Goal: Task Accomplishment & Management: Manage account settings

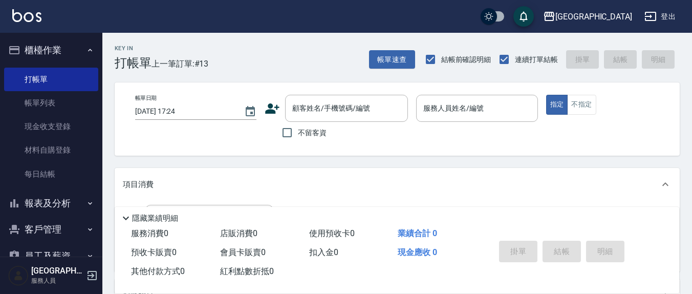
click at [312, 139] on label "不留客資" at bounding box center [301, 132] width 50 height 21
click at [298, 139] on input "不留客資" at bounding box center [286, 132] width 21 height 21
checkbox input "true"
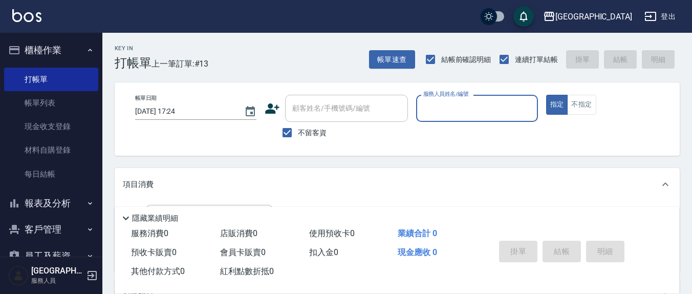
click at [438, 105] on input "服務人員姓名/編號" at bounding box center [476, 108] width 112 height 18
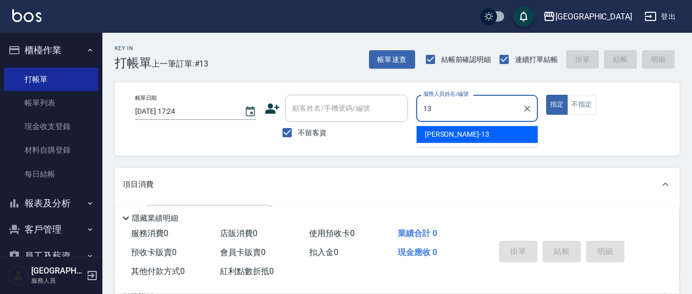
type input "[PERSON_NAME]-13"
type button "true"
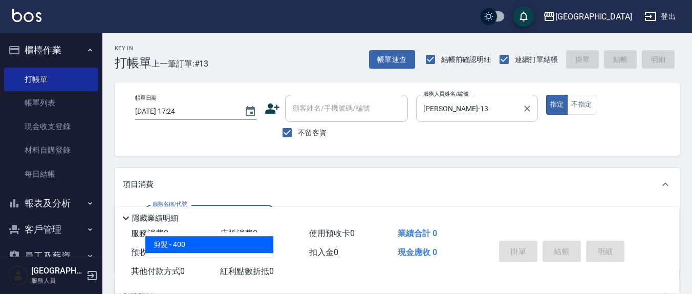
type input "剪髮(401)"
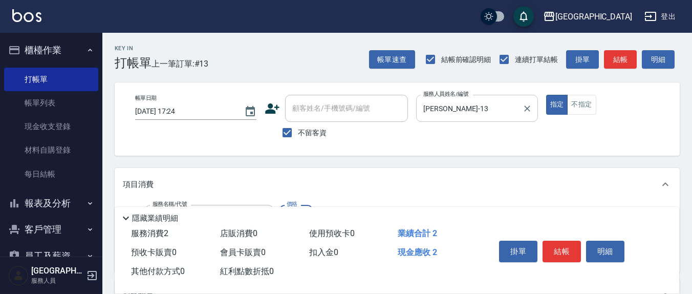
type input "200"
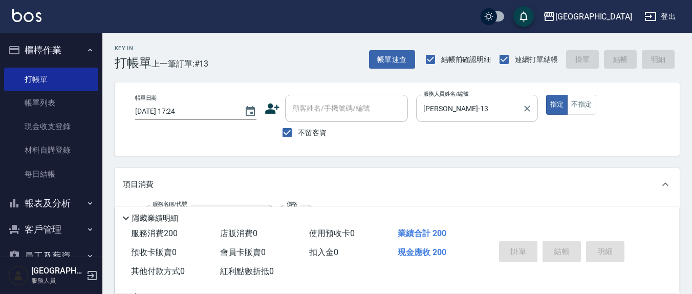
type input "2025/08/18 19:03"
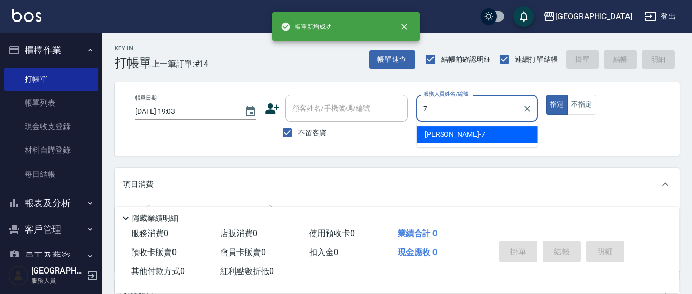
type input "劉佩怡-7"
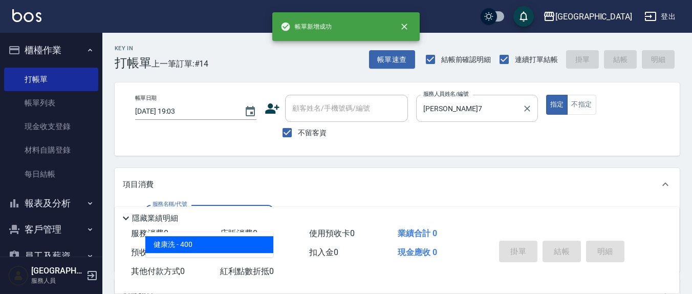
type input "健康洗(206)"
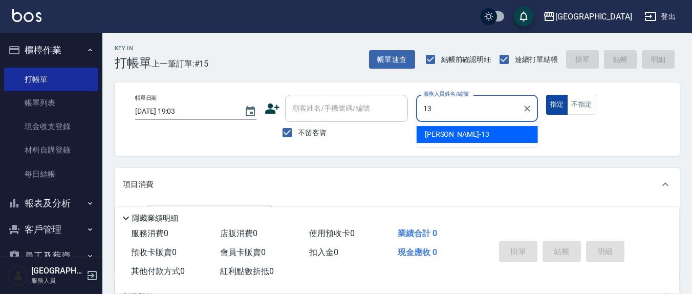
type input "[PERSON_NAME]-13"
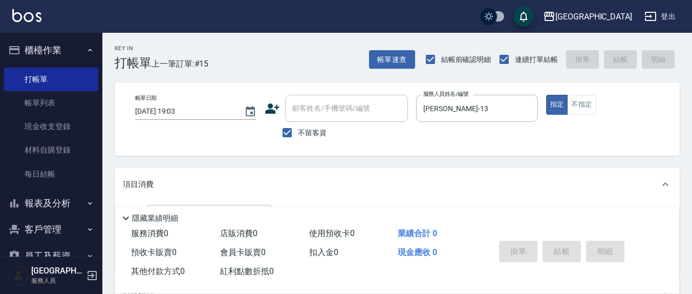
click at [309, 136] on span "不留客資" at bounding box center [312, 132] width 29 height 11
click at [298, 136] on input "不留客資" at bounding box center [286, 132] width 21 height 21
checkbox input "false"
click at [332, 118] on div "顧客姓名/手機號碼/編號" at bounding box center [346, 108] width 123 height 27
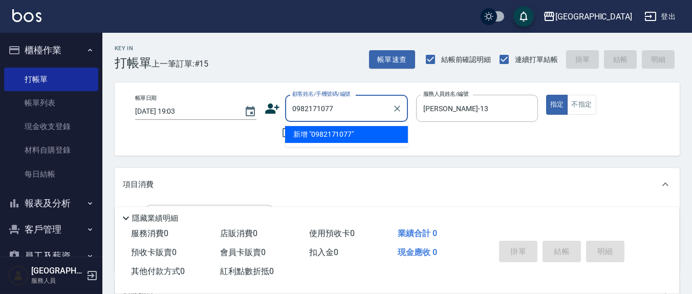
click at [334, 134] on li "新增 "0982171077"" at bounding box center [346, 134] width 123 height 17
type input "0982171077"
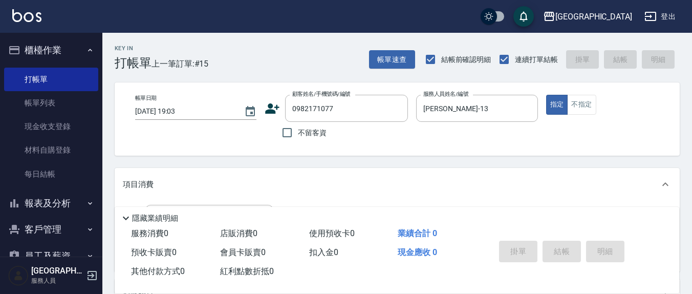
click at [263, 110] on div "帳單日期 2025/08/18 19:03 顧客姓名/手機號碼/編號 0982171077 顧客姓名/手機號碼/編號 不留客資 服務人員姓名/編號 鄭瑋婷-1…" at bounding box center [397, 119] width 540 height 49
click at [268, 112] on icon at bounding box center [272, 108] width 14 height 10
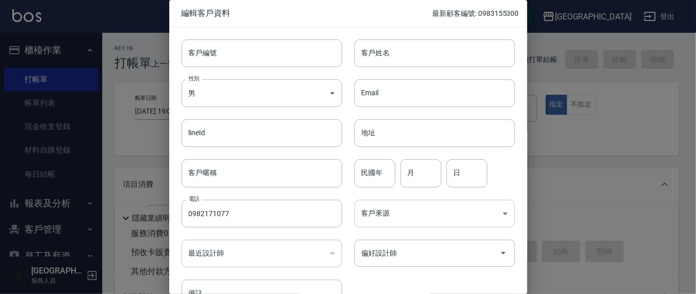
type input "0982171077"
click at [419, 59] on input "客戶姓名" at bounding box center [434, 53] width 161 height 28
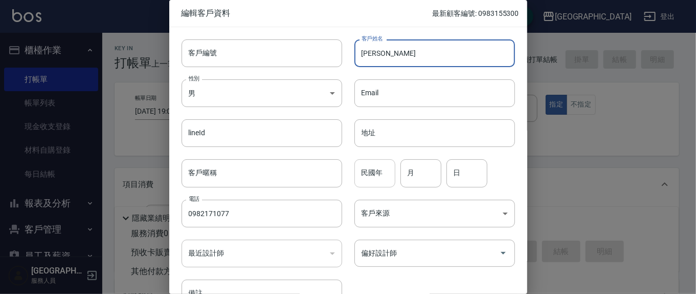
type input "[PERSON_NAME]"
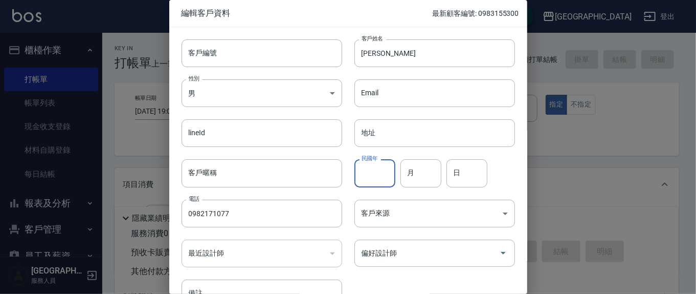
click at [387, 181] on input "民國年" at bounding box center [374, 173] width 41 height 28
click at [434, 179] on input "月" at bounding box center [421, 173] width 41 height 28
type input "12"
type input "28"
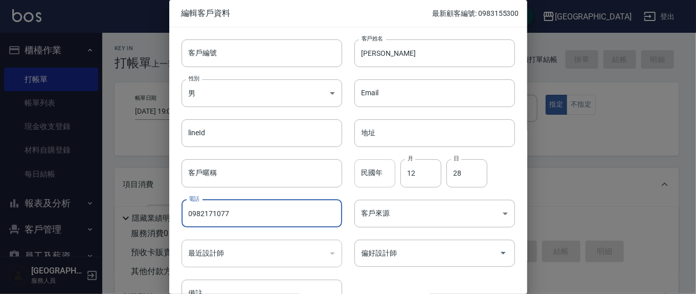
click at [382, 173] on input "民國年" at bounding box center [374, 173] width 41 height 28
drag, startPoint x: 232, startPoint y: 217, endPoint x: 169, endPoint y: 212, distance: 63.6
click at [169, 212] on div "電話 0982171077 電話" at bounding box center [255, 207] width 173 height 40
click at [250, 221] on input "0982171077" at bounding box center [262, 213] width 161 height 28
click at [616, 238] on div at bounding box center [348, 147] width 696 height 294
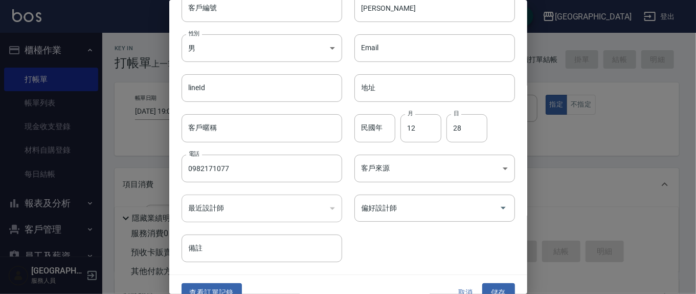
scroll to position [60, 0]
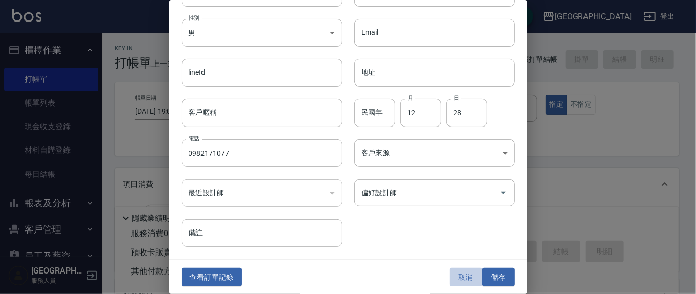
click at [463, 274] on button "取消" at bounding box center [466, 277] width 33 height 19
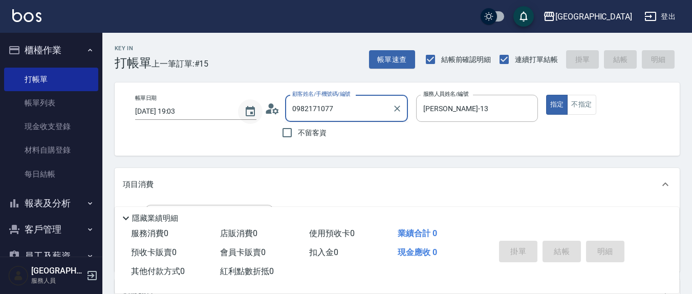
drag, startPoint x: 357, startPoint y: 107, endPoint x: 245, endPoint y: 106, distance: 112.5
click at [245, 106] on div "帳單日期 2025/08/18 19:03 顧客姓名/手機號碼/編號 0982171077 顧客姓名/手機號碼/編號 不留客資 服務人員姓名/編號 鄭瑋婷-1…" at bounding box center [397, 119] width 540 height 49
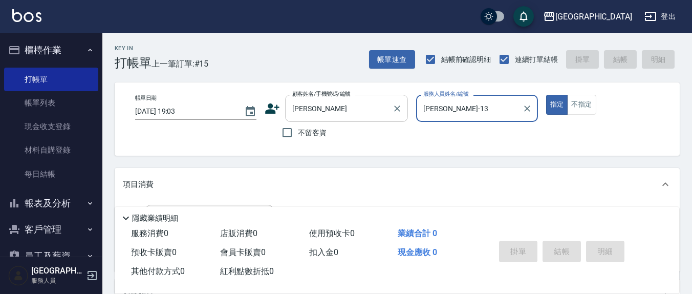
click at [356, 109] on input "[PERSON_NAME]" at bounding box center [339, 108] width 98 height 18
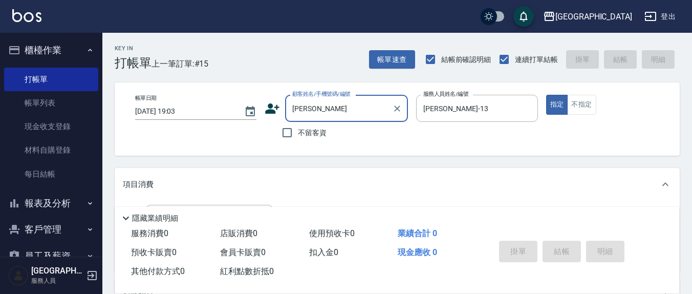
click at [315, 110] on input "[PERSON_NAME]" at bounding box center [339, 108] width 98 height 18
type input "簡"
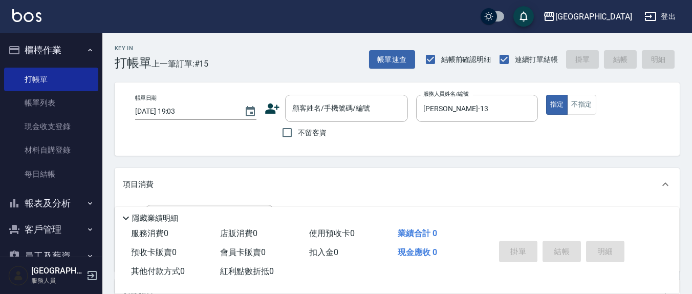
click at [277, 107] on icon at bounding box center [271, 108] width 15 height 15
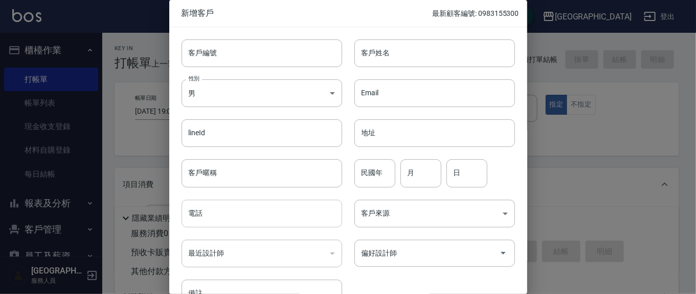
click at [250, 220] on input "電話" at bounding box center [262, 213] width 161 height 28
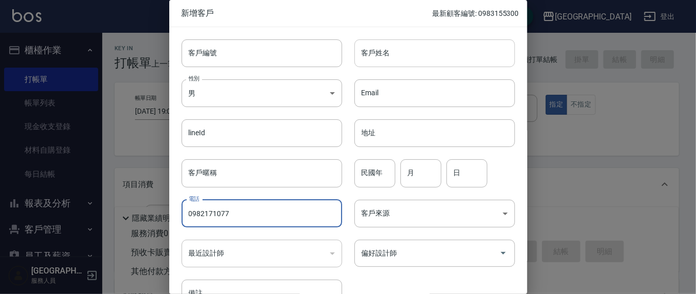
type input "0982171077"
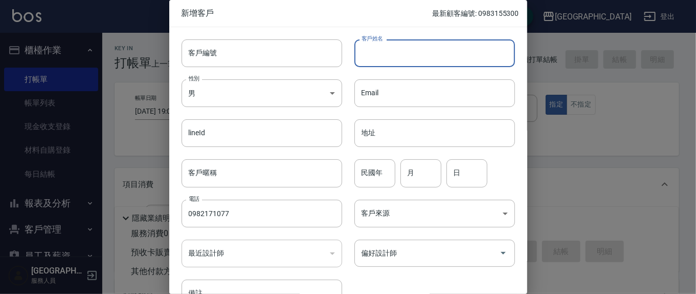
click at [435, 51] on input "客戶姓名" at bounding box center [434, 53] width 161 height 28
type input "[PERSON_NAME]"
click at [420, 163] on input "月" at bounding box center [421, 173] width 41 height 28
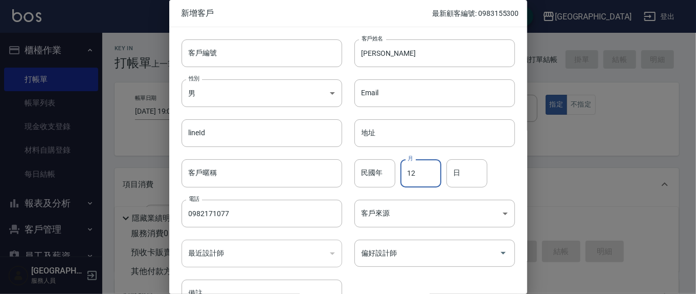
type input "12"
type input "28"
click at [378, 174] on input "民國年" at bounding box center [374, 173] width 41 height 28
type input "83"
click at [384, 61] on input "[PERSON_NAME]" at bounding box center [434, 53] width 161 height 28
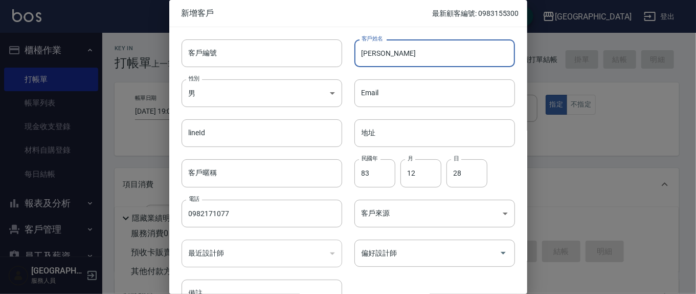
type input "[PERSON_NAME]"
drag, startPoint x: 393, startPoint y: 55, endPoint x: 325, endPoint y: 58, distance: 68.1
click at [325, 58] on div "客戶編號 客戶編號 客戶姓名 簡鼎哲 客戶姓名 性別 男 MALE 性別 Email Email lineId lineId 地址 地址 客戶暱稱 客戶暱稱 …" at bounding box center [342, 167] width 346 height 280
drag, startPoint x: 374, startPoint y: 63, endPoint x: 363, endPoint y: 52, distance: 16.3
click at [395, 258] on input "偏好設計師" at bounding box center [427, 253] width 136 height 18
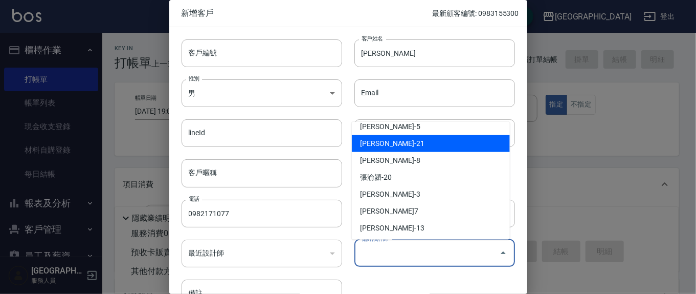
scroll to position [59, 0]
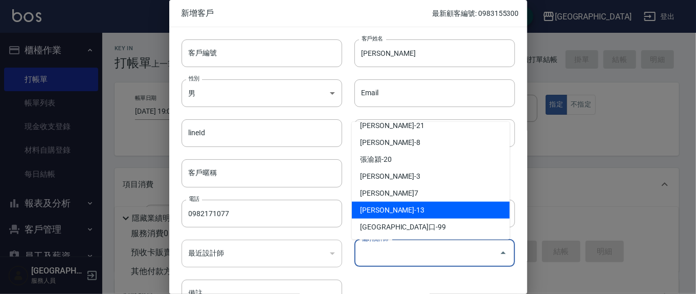
click at [381, 210] on li "[PERSON_NAME]-13" at bounding box center [431, 210] width 158 height 17
type input "[PERSON_NAME]"
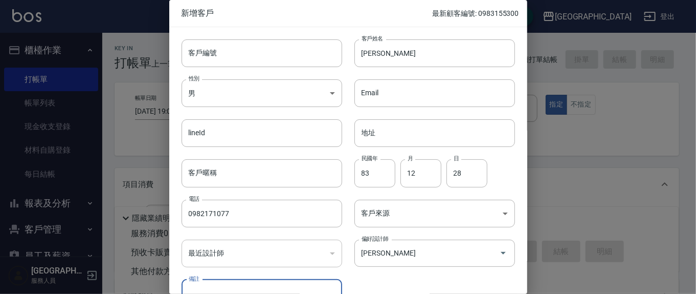
scroll to position [13, 0]
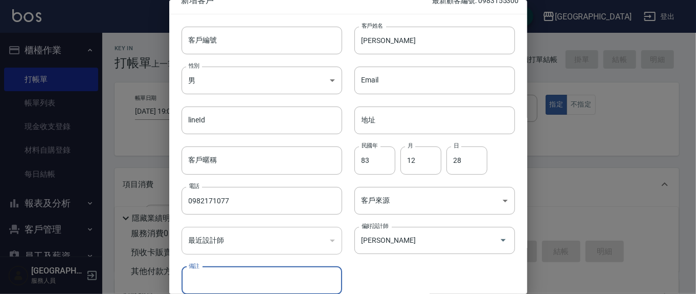
click at [285, 256] on div "備註 備註" at bounding box center [255, 274] width 173 height 40
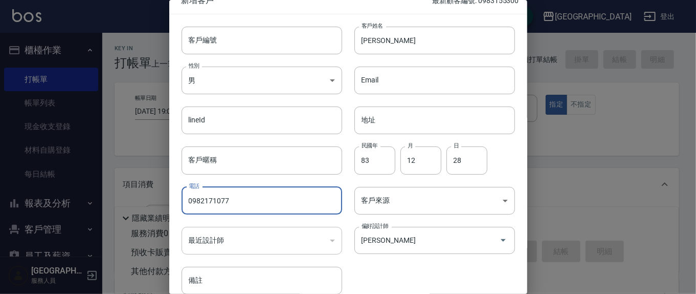
drag, startPoint x: 198, startPoint y: 201, endPoint x: 247, endPoint y: 203, distance: 48.2
click at [247, 203] on input "0982171077" at bounding box center [262, 201] width 161 height 28
click at [278, 205] on input "0982171077" at bounding box center [262, 201] width 161 height 28
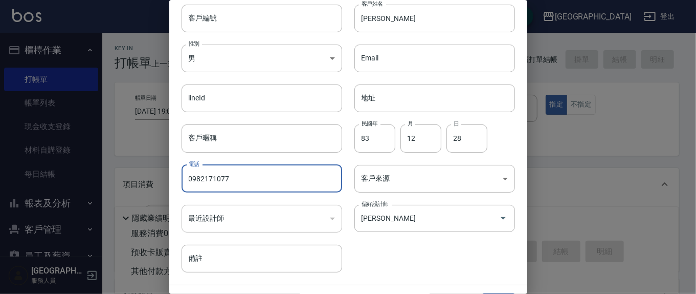
scroll to position [60, 0]
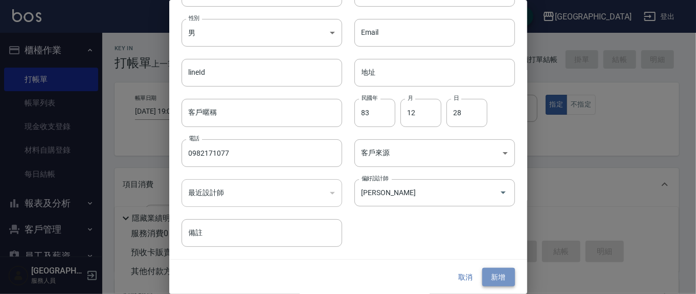
click at [491, 278] on button "新增" at bounding box center [498, 277] width 33 height 19
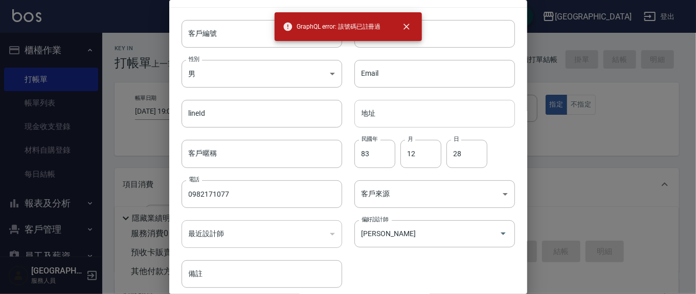
scroll to position [0, 0]
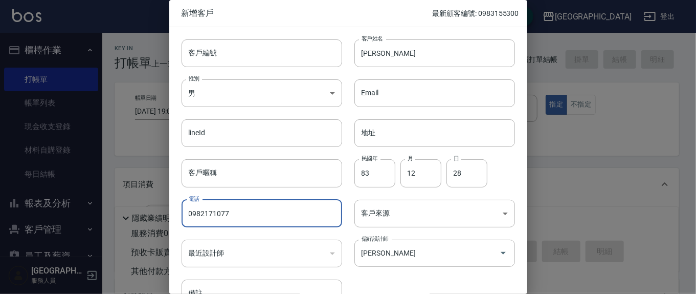
drag, startPoint x: 253, startPoint y: 218, endPoint x: 157, endPoint y: 212, distance: 95.9
click at [154, 213] on div "新增客戶 最新顧客編號: 0983155300 客戶編號 客戶編號 客戶姓名 簡鼎哲 客戶姓名 性別 男 MALE 性別 Email Email lineId…" at bounding box center [348, 147] width 696 height 294
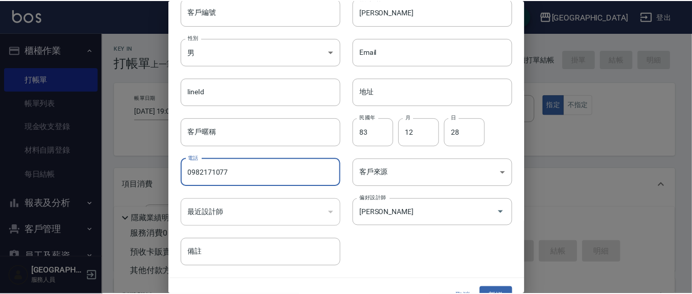
scroll to position [60, 0]
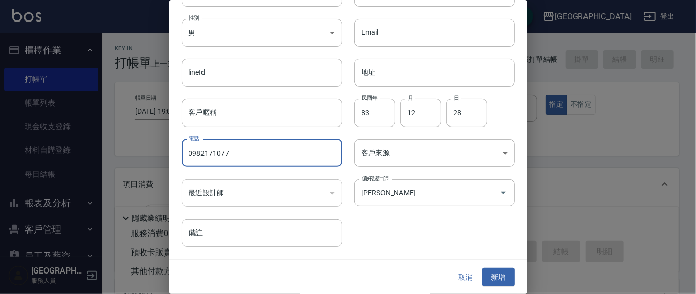
click at [463, 279] on button "取消" at bounding box center [466, 277] width 33 height 19
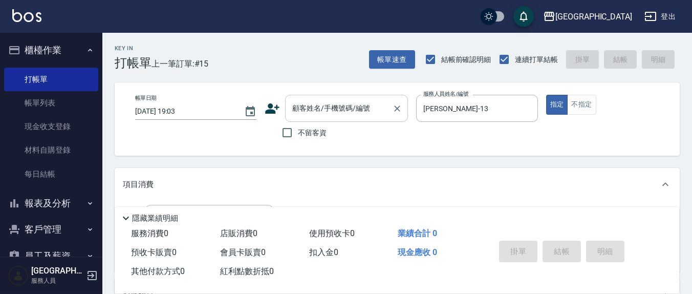
click at [375, 97] on div "顧客姓名/手機號碼/編號" at bounding box center [346, 108] width 123 height 27
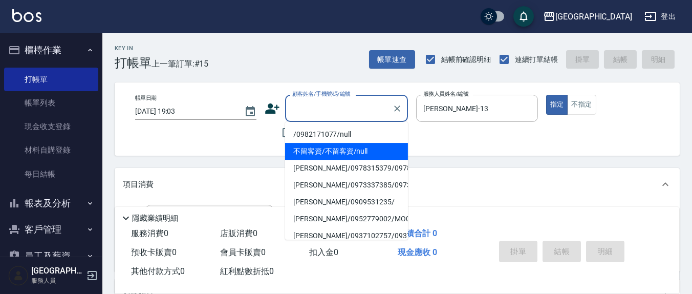
click at [324, 135] on li "/0982171077/null" at bounding box center [346, 134] width 123 height 17
type input "/0982171077/null"
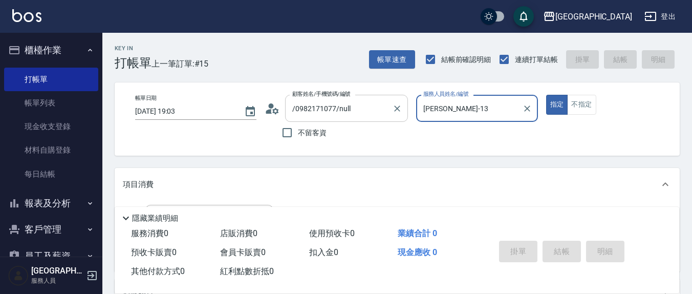
drag, startPoint x: 393, startPoint y: 107, endPoint x: 364, endPoint y: 112, distance: 29.4
click at [394, 107] on icon "Clear" at bounding box center [397, 108] width 10 height 10
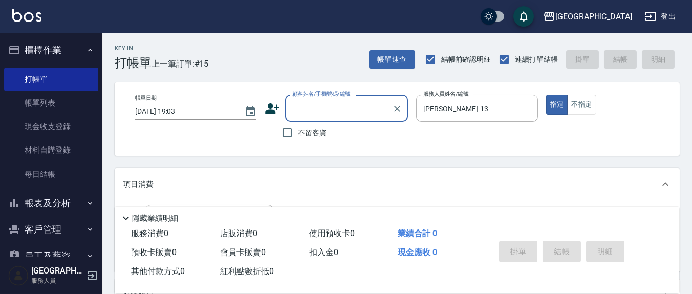
click at [305, 109] on input "顧客姓名/手機號碼/編號" at bounding box center [339, 108] width 98 height 18
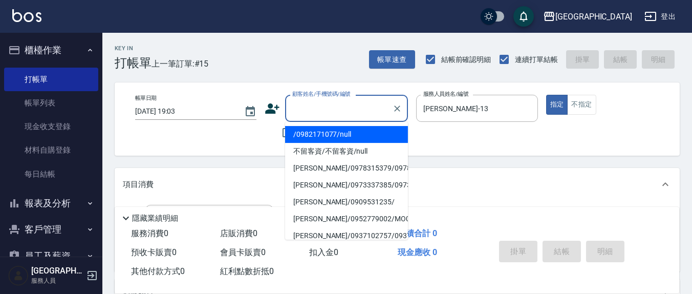
drag, startPoint x: 313, startPoint y: 110, endPoint x: 372, endPoint y: 140, distance: 66.6
click at [313, 110] on input "顧客姓名/手機號碼/編號" at bounding box center [339, 108] width 98 height 18
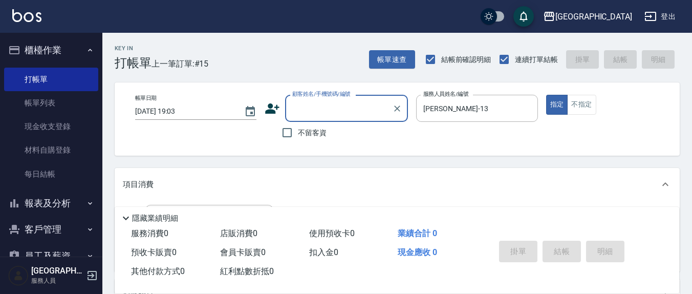
click at [445, 147] on div "帳單日期 2025/08/18 19:03 顧客姓名/手機號碼/編號 顧客姓名/手機號碼/編號 不留客資 服務人員姓名/編號 鄭瑋婷-13 服務人員姓名/編號…" at bounding box center [397, 118] width 565 height 73
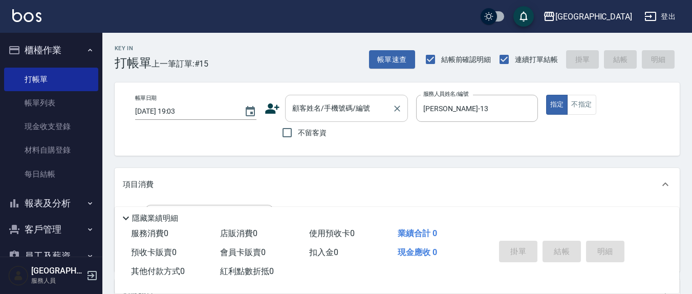
click at [295, 100] on div "顧客姓名/手機號碼/編號 顧客姓名/手機號碼/編號" at bounding box center [346, 108] width 123 height 27
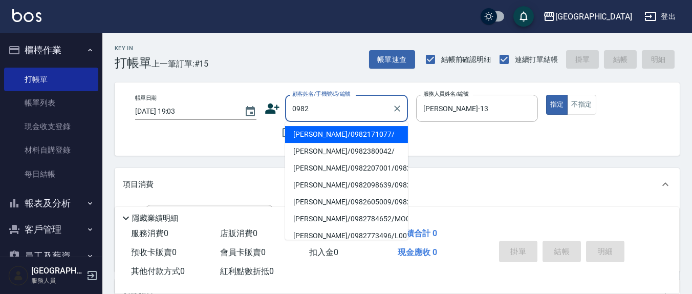
click at [344, 139] on li "簡鼎哲/0982171077/" at bounding box center [346, 134] width 123 height 17
type input "簡鼎哲/0982171077/"
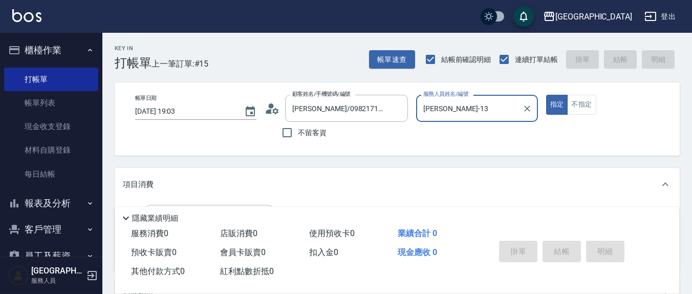
click at [420, 136] on div "帳單日期 2025/08/18 19:03 顧客姓名/手機號碼/編號 簡鼎哲/0982171077/ 顧客姓名/手機號碼/編號 不留客資 服務人員姓名/編號 …" at bounding box center [397, 119] width 540 height 49
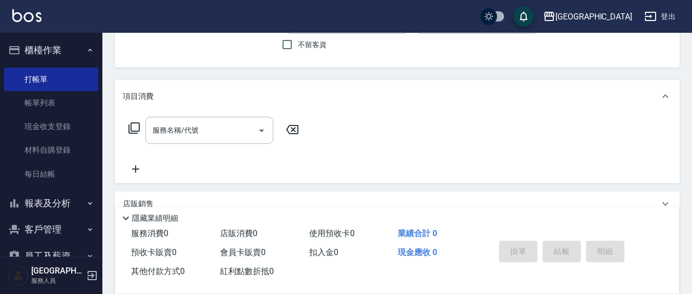
scroll to position [106, 0]
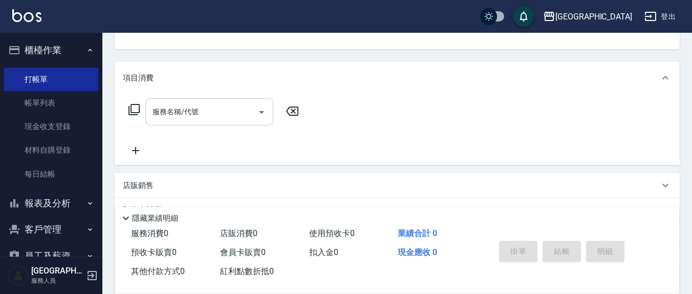
click at [235, 122] on div "服務名稱/代號" at bounding box center [209, 111] width 128 height 27
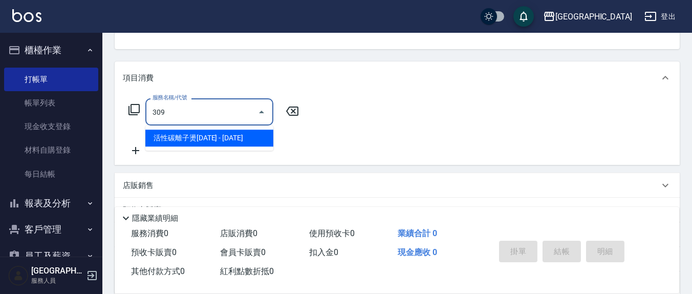
type input "活性碳離子燙1800(309)"
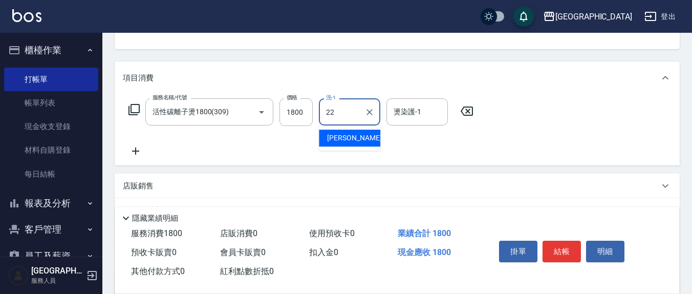
type input "鄭玉蔓-22"
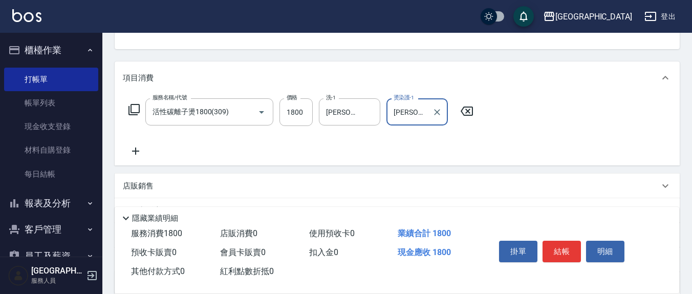
type input "鄭玉蔓-22"
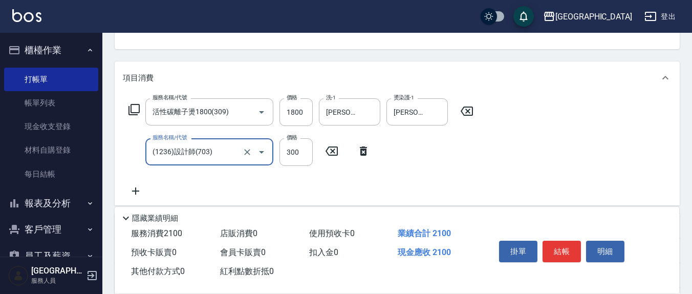
type input "(1236)設計師(703)"
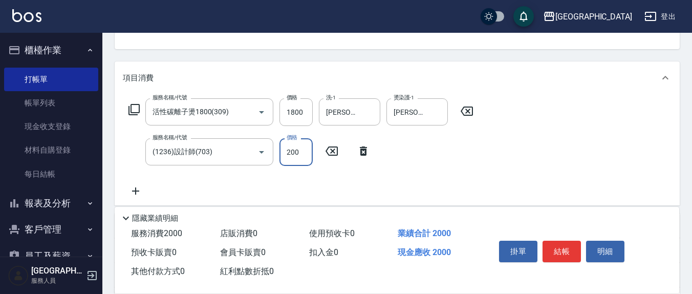
type input "200"
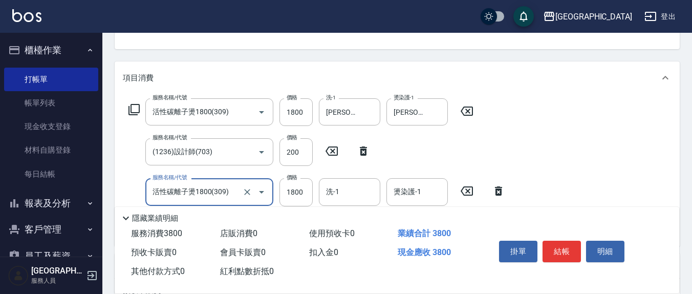
type input "活性碳離子燙1800(309)"
click at [501, 191] on icon at bounding box center [498, 190] width 7 height 9
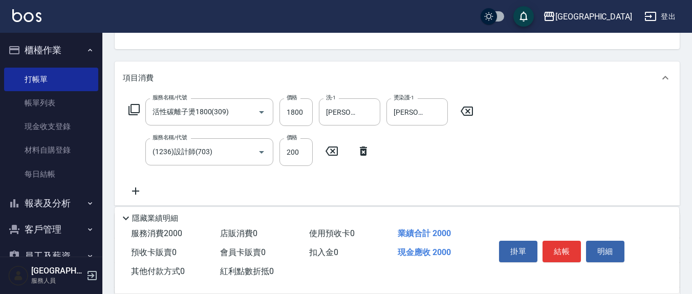
click at [216, 188] on div "服務名稱/代號 活性碳離子燙1800(309) 服務名稱/代號 價格 1800 價格 洗-1 鄭玉蔓-22 洗-1 燙染護-1 鄭玉蔓-22 燙染護-1 服務…" at bounding box center [301, 147] width 357 height 99
click at [145, 190] on icon at bounding box center [136, 191] width 26 height 12
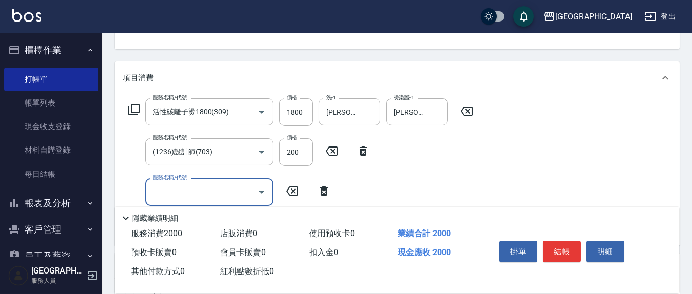
click at [181, 201] on div "服務名稱/代號" at bounding box center [209, 191] width 128 height 27
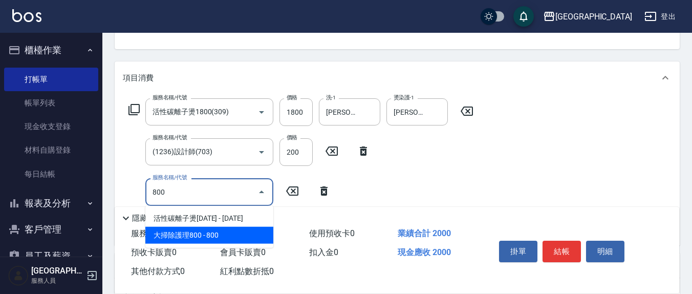
click at [186, 235] on span "大掃除護理800 - 800" at bounding box center [209, 235] width 128 height 17
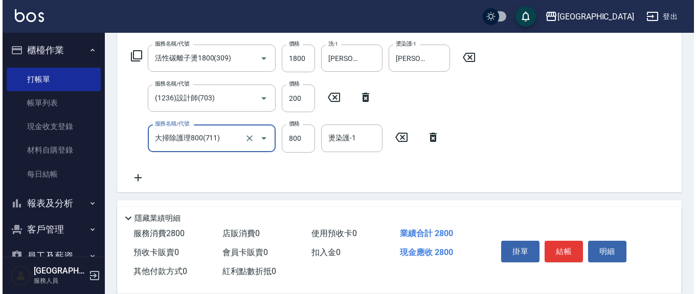
scroll to position [179, 0]
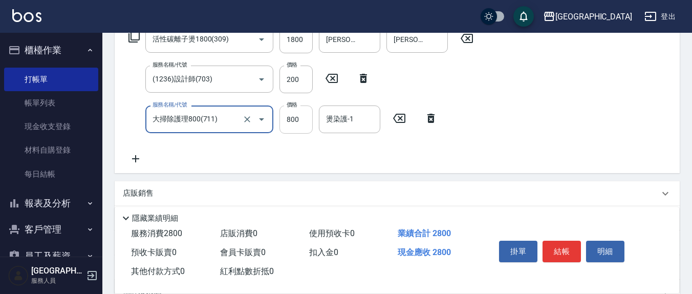
type input "大掃除護理800(711)"
click at [306, 118] on input "800" at bounding box center [295, 119] width 33 height 28
type input "300"
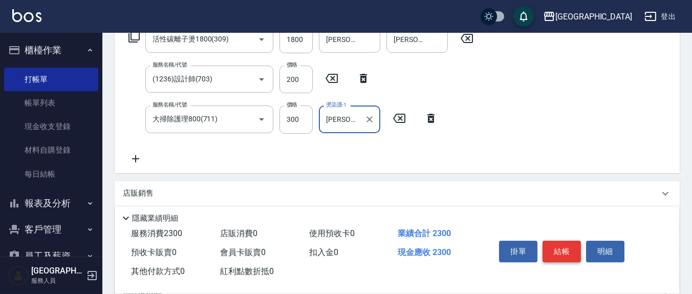
type input "鄭玉蔓-22"
click at [561, 247] on button "結帳" at bounding box center [561, 250] width 38 height 21
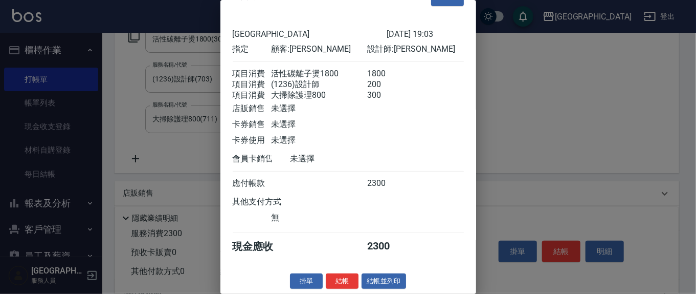
scroll to position [35, 0]
click at [329, 276] on button "結帳" at bounding box center [342, 281] width 33 height 16
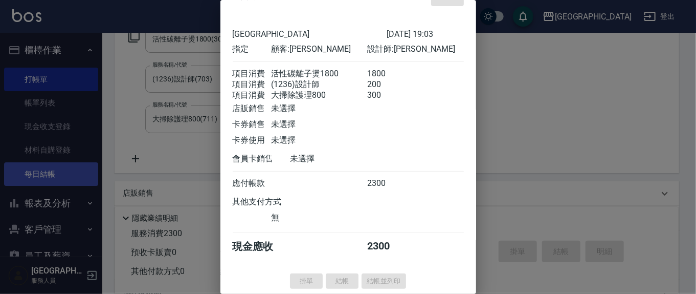
type input "2025/08/18 19:37"
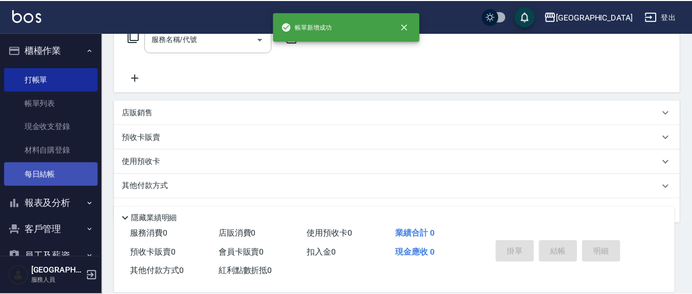
scroll to position [0, 0]
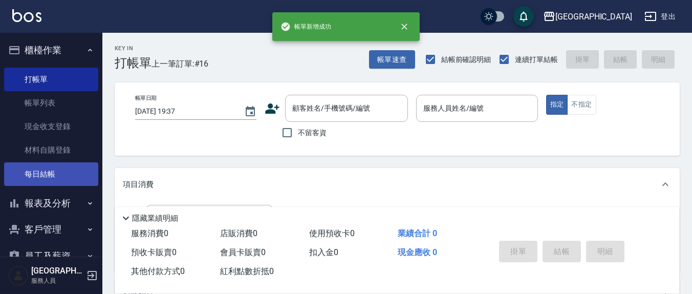
click at [36, 176] on link "每日結帳" at bounding box center [51, 174] width 94 height 24
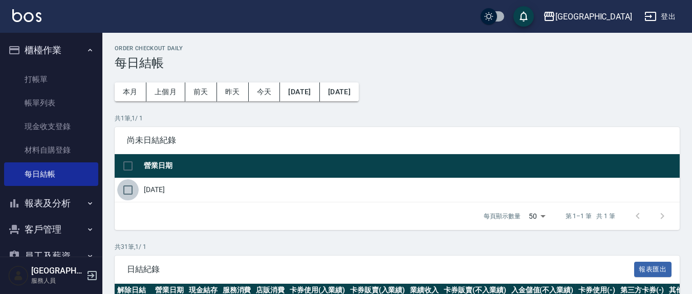
click at [132, 197] on input "checkbox" at bounding box center [127, 189] width 21 height 21
checkbox input "true"
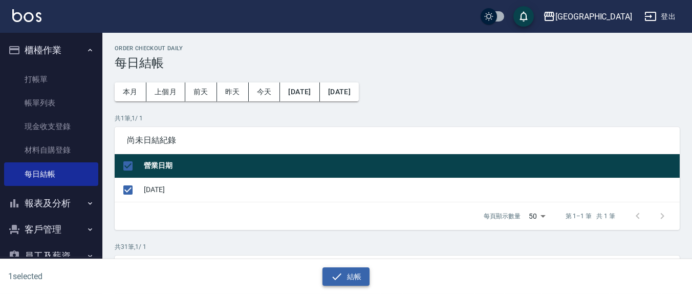
click at [352, 279] on button "結帳" at bounding box center [346, 276] width 48 height 19
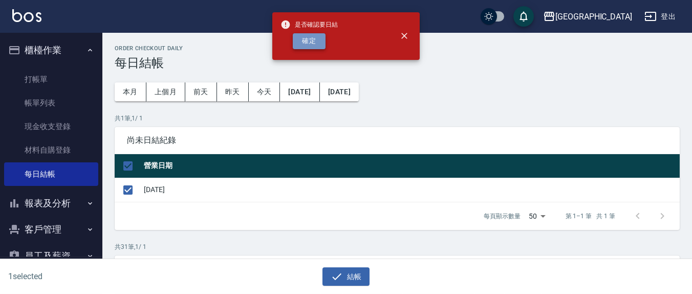
click at [303, 42] on button "確定" at bounding box center [309, 41] width 33 height 16
checkbox input "false"
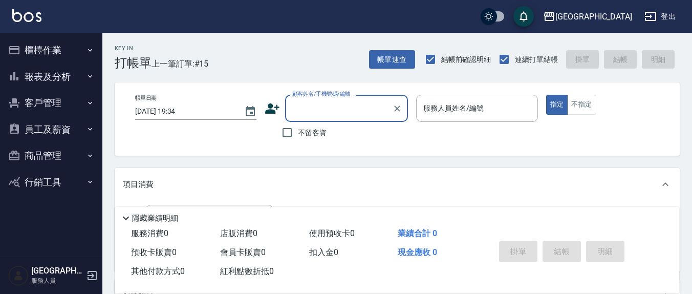
click at [62, 99] on button "客戶管理" at bounding box center [51, 103] width 94 height 27
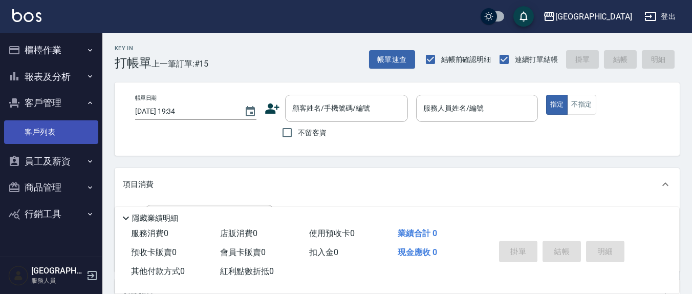
click at [40, 137] on link "客戶列表" at bounding box center [51, 132] width 94 height 24
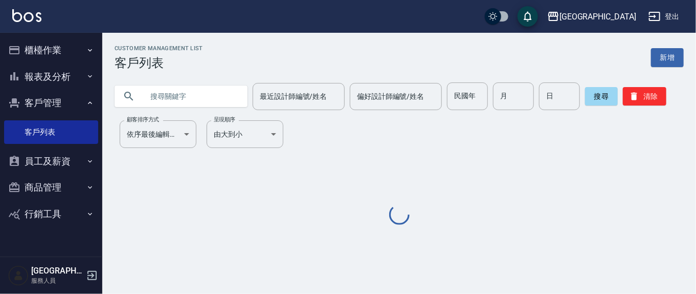
click at [194, 90] on input "text" at bounding box center [191, 96] width 96 height 28
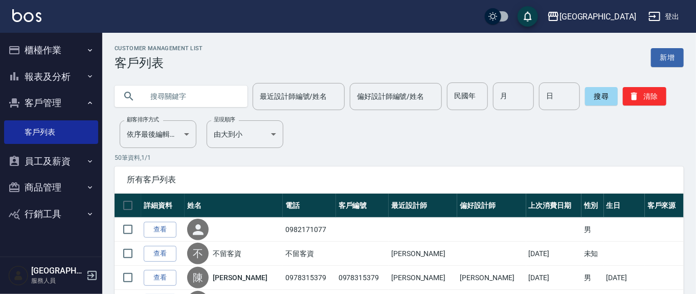
drag, startPoint x: 193, startPoint y: 100, endPoint x: 187, endPoint y: 99, distance: 6.3
click at [187, 99] on input "text" at bounding box center [191, 96] width 96 height 28
drag, startPoint x: 187, startPoint y: 99, endPoint x: 274, endPoint y: 161, distance: 106.6
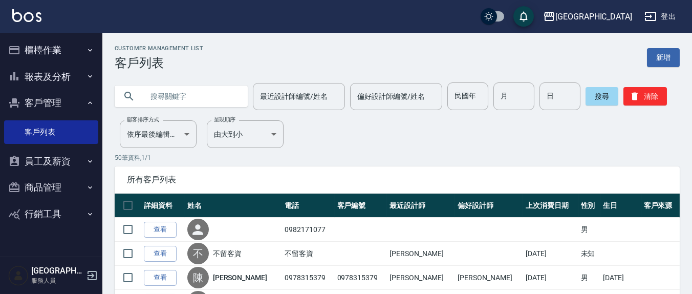
paste input "[PERSON_NAME]"
click at [601, 90] on button "搜尋" at bounding box center [601, 96] width 33 height 18
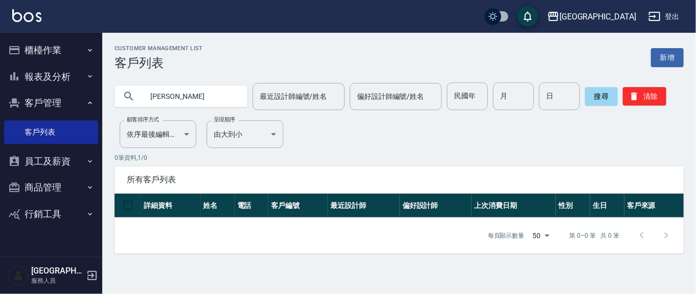
click at [190, 96] on input "[PERSON_NAME]" at bounding box center [191, 96] width 96 height 28
click at [187, 94] on input "[PERSON_NAME]" at bounding box center [191, 96] width 96 height 28
type input "簡"
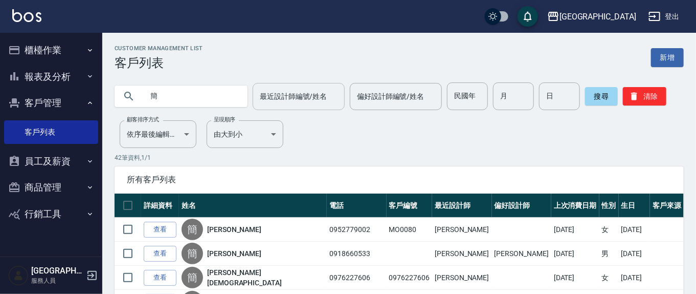
click at [289, 104] on input "最近設計師編號/姓名" at bounding box center [298, 96] width 83 height 18
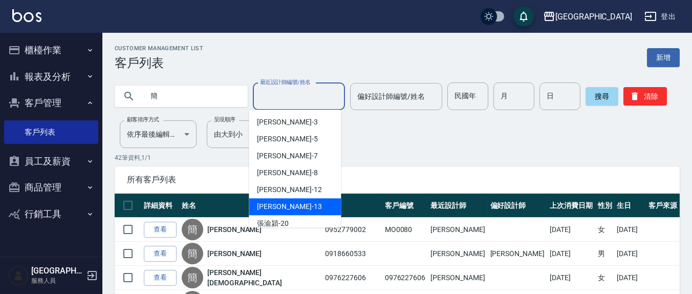
click at [284, 201] on span "[PERSON_NAME]-13" at bounding box center [289, 206] width 64 height 11
type input "[PERSON_NAME]-13"
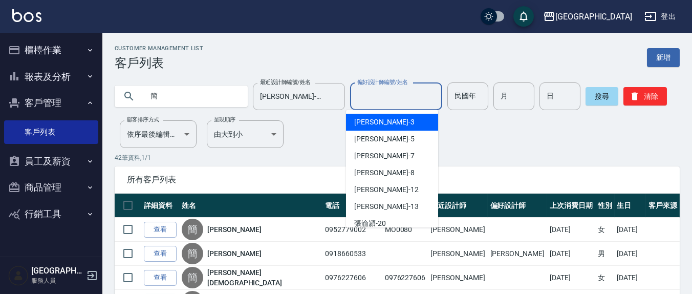
click at [372, 99] on input "偏好設計師編號/姓名" at bounding box center [395, 96] width 83 height 18
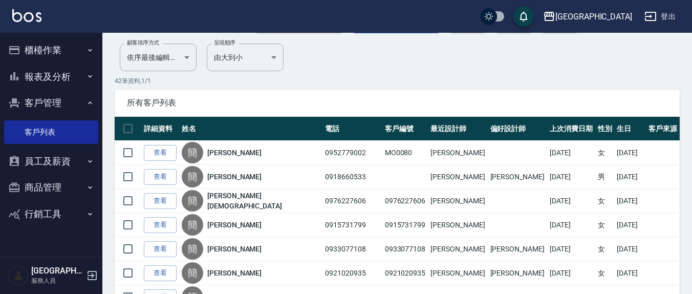
scroll to position [26, 0]
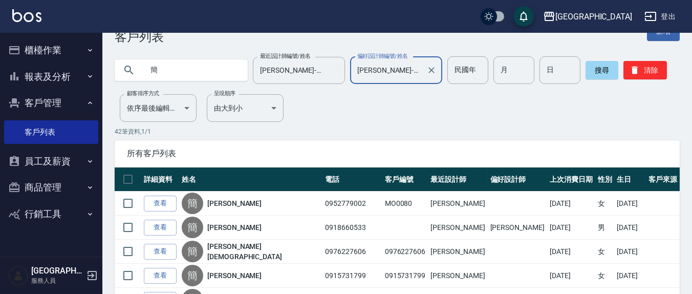
type input "[PERSON_NAME]-13"
drag, startPoint x: 151, startPoint y: 75, endPoint x: 130, endPoint y: 73, distance: 20.6
click at [130, 73] on div "簡" at bounding box center [181, 69] width 133 height 21
click at [152, 73] on input "text" at bounding box center [191, 70] width 96 height 28
click at [424, 76] on button "Clear" at bounding box center [431, 70] width 14 height 14
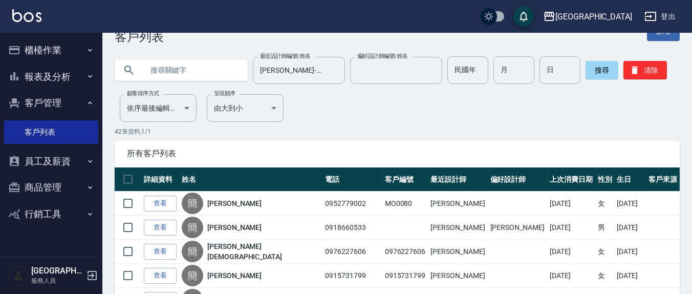
scroll to position [0, 0]
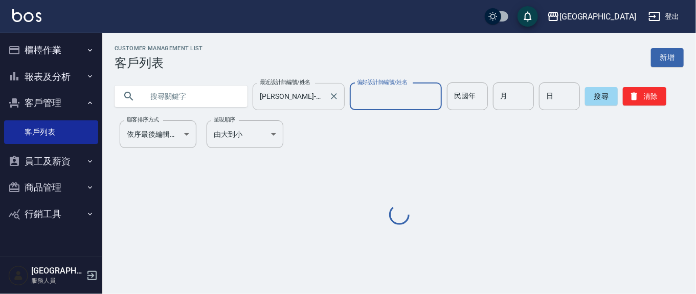
click at [329, 94] on icon "Clear" at bounding box center [334, 96] width 10 height 10
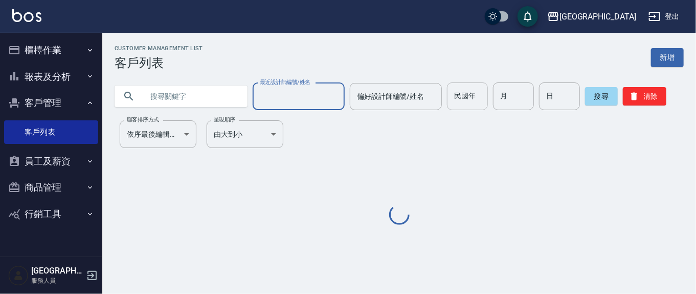
click at [317, 99] on input "最近設計師編號/姓名" at bounding box center [298, 96] width 83 height 18
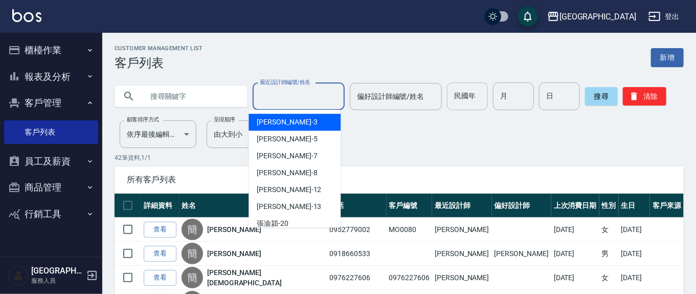
click at [463, 103] on input "民國年" at bounding box center [467, 96] width 41 height 28
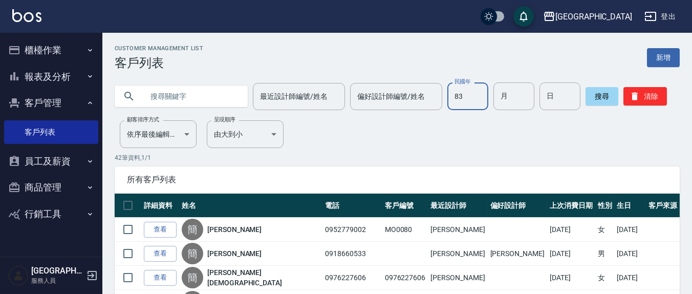
type input "83"
type input "12"
type input "28"
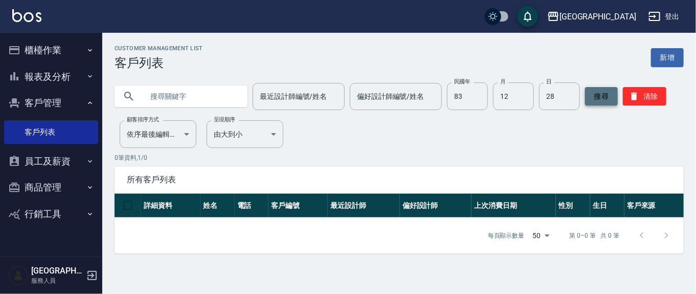
click at [592, 92] on button "搜尋" at bounding box center [601, 96] width 33 height 18
click at [205, 91] on input "text" at bounding box center [191, 96] width 96 height 28
paste input "0982171077"
type input "0982171077"
click at [598, 99] on button "搜尋" at bounding box center [601, 96] width 33 height 18
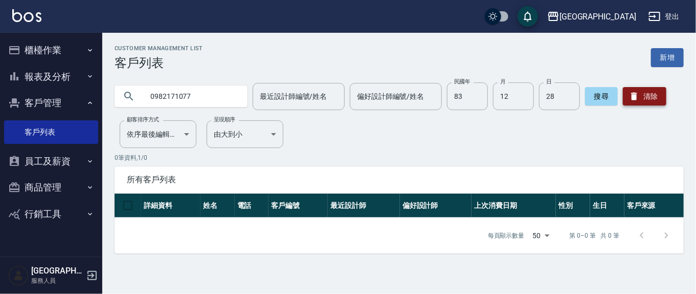
drag, startPoint x: 607, startPoint y: 103, endPoint x: 637, endPoint y: 96, distance: 30.6
click at [637, 97] on div "搜尋 清除" at bounding box center [625, 96] width 81 height 28
click at [637, 96] on button "清除" at bounding box center [644, 96] width 43 height 18
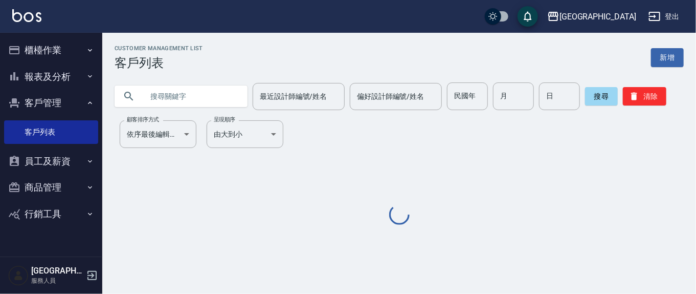
click at [201, 90] on input "text" at bounding box center [191, 96] width 96 height 28
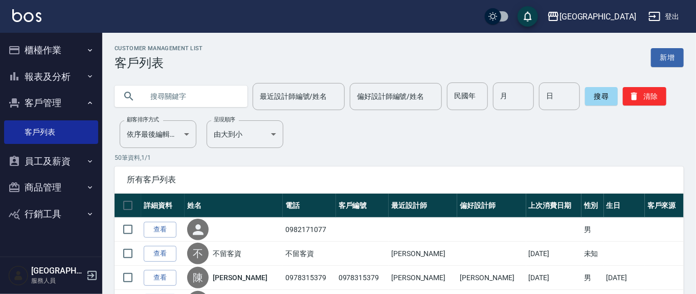
click at [173, 96] on input "text" at bounding box center [191, 96] width 96 height 28
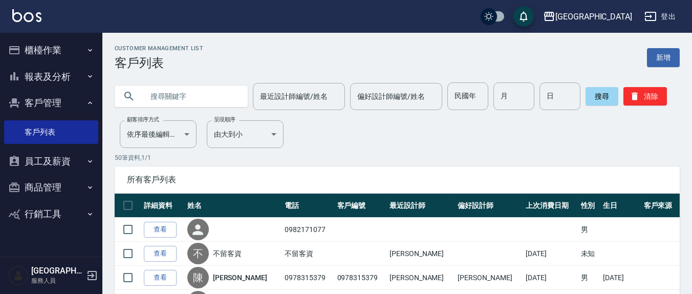
paste input "0982171077"
type input "0982171077"
click at [646, 86] on div "搜尋 清除" at bounding box center [625, 96] width 81 height 28
click at [575, 93] on input "日" at bounding box center [559, 96] width 41 height 28
click at [595, 96] on button "搜尋" at bounding box center [601, 96] width 33 height 18
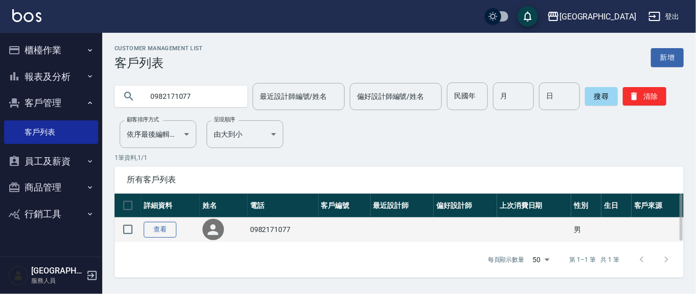
click at [166, 232] on link "查看" at bounding box center [160, 229] width 33 height 16
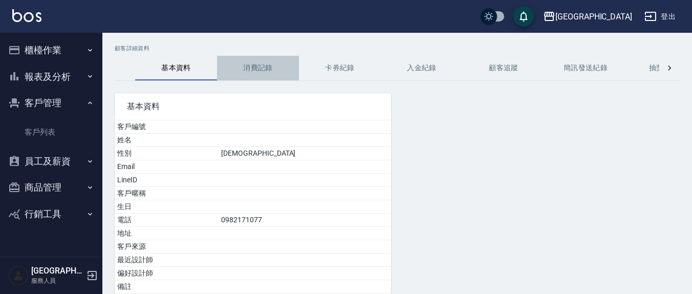
click at [269, 68] on button "消費記錄" at bounding box center [258, 68] width 82 height 25
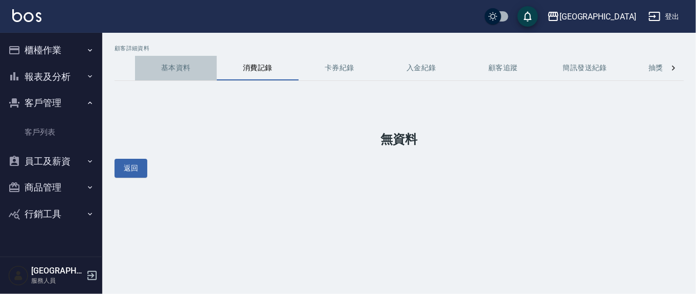
click at [171, 65] on button "基本資料" at bounding box center [176, 68] width 82 height 25
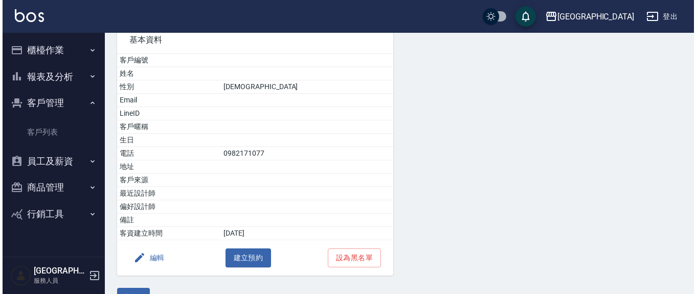
scroll to position [90, 0]
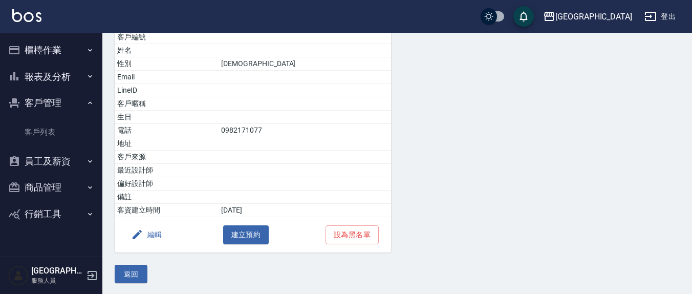
click at [151, 232] on button "編輯" at bounding box center [146, 234] width 39 height 19
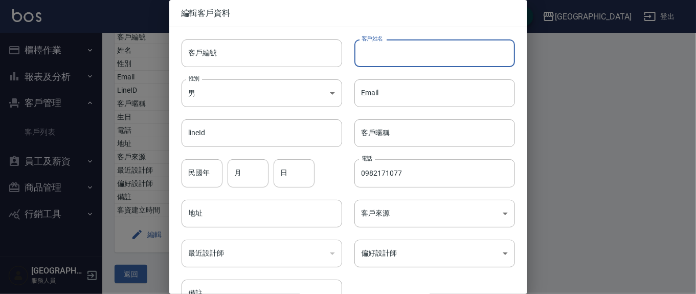
click at [391, 56] on input "客戶姓名" at bounding box center [434, 53] width 161 height 28
paste input "0982171077"
click at [291, 51] on div "客戶編號 客戶編號 客戶姓名 0982171077 客戶姓名 性別 男 [DEMOGRAPHIC_DATA] 性別 Email Email lineId li…" at bounding box center [342, 167] width 346 height 280
type input "[PERSON_NAME]"
click at [203, 179] on input "民國年" at bounding box center [202, 173] width 41 height 28
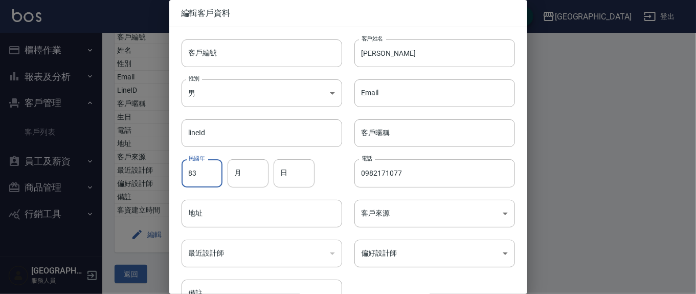
type input "83"
type input "12"
type input "28"
click at [413, 247] on body "上越新廟口 登出 櫃檯作業 打帳單 帳單列表 現金收支登錄 材料自購登錄 每日結帳 報表及分析 報表目錄 店家區間累計表 店家日報表 互助日報表 互助月報表 …" at bounding box center [348, 102] width 696 height 385
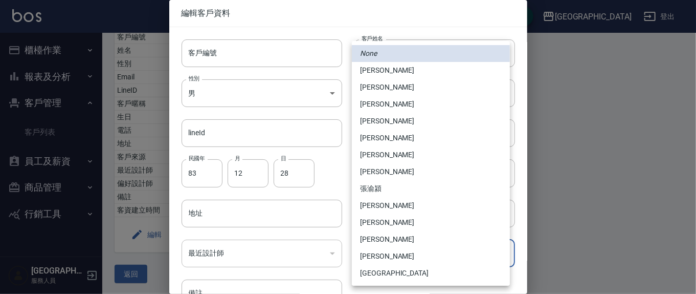
click at [372, 171] on li "[PERSON_NAME]" at bounding box center [431, 171] width 158 height 17
type input "5e1af5bb-dd37-483b-8cb0-f464f2968f8d"
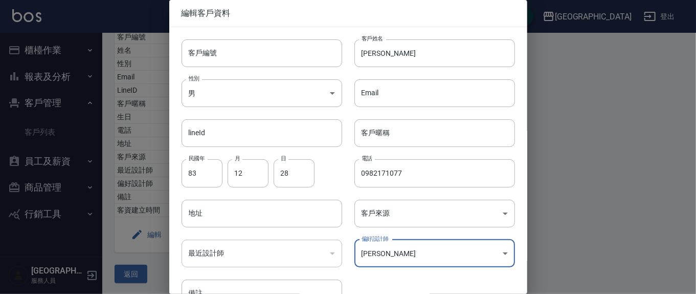
click at [273, 251] on div "​" at bounding box center [262, 253] width 161 height 28
click at [380, 276] on div "客戶編號 客戶編號 客戶姓名 簡鼎 客戶姓名 性別 男 [DEMOGRAPHIC_DATA] 性別 Email Email lineId lineId 客戶暱…" at bounding box center [342, 167] width 346 height 280
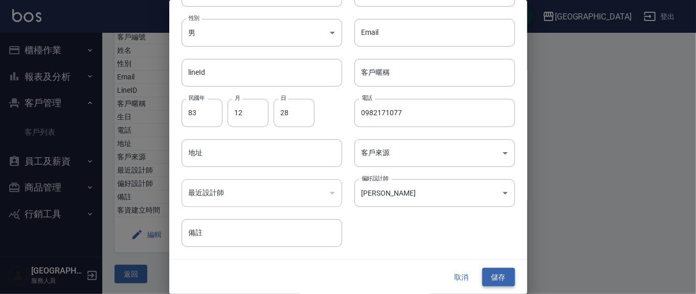
click at [493, 278] on button "儲存" at bounding box center [498, 277] width 33 height 19
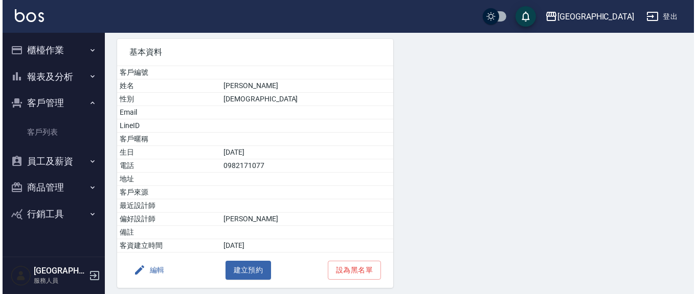
scroll to position [108, 0]
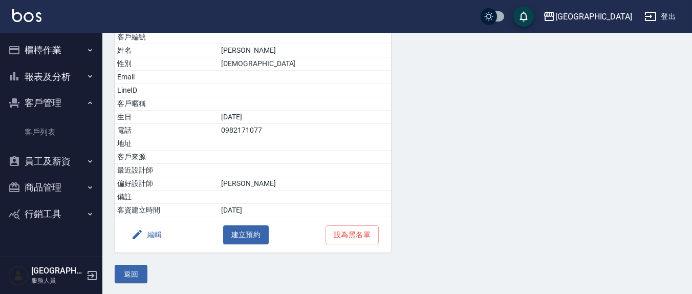
click at [148, 233] on button "編輯" at bounding box center [146, 234] width 39 height 19
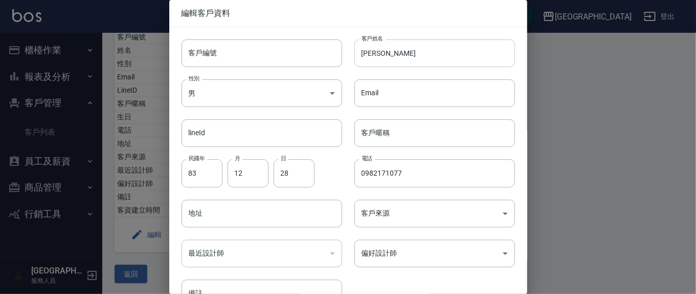
click at [395, 56] on input "[PERSON_NAME]" at bounding box center [434, 53] width 161 height 28
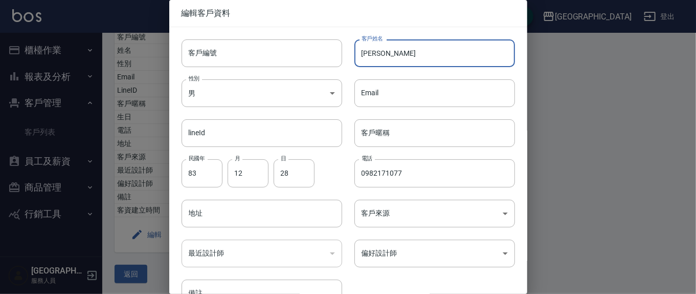
type input "[PERSON_NAME]"
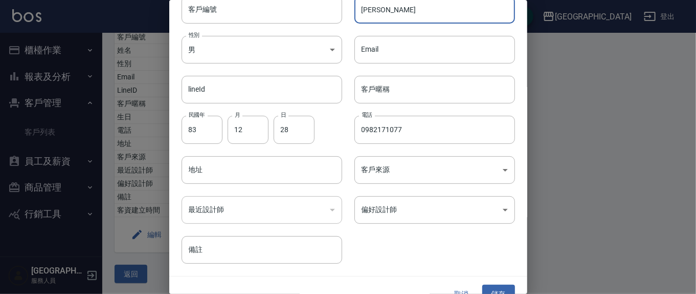
scroll to position [60, 0]
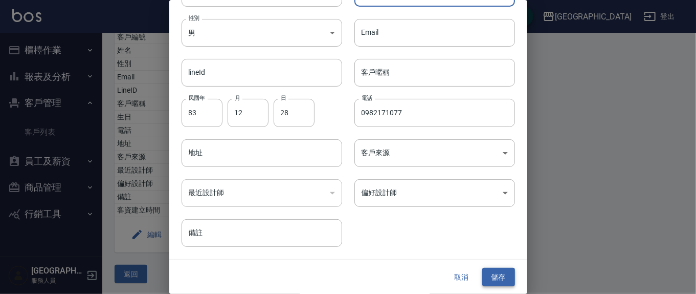
click at [498, 283] on button "儲存" at bounding box center [498, 277] width 33 height 19
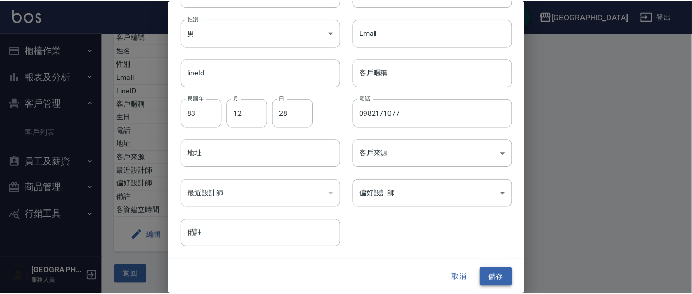
scroll to position [0, 0]
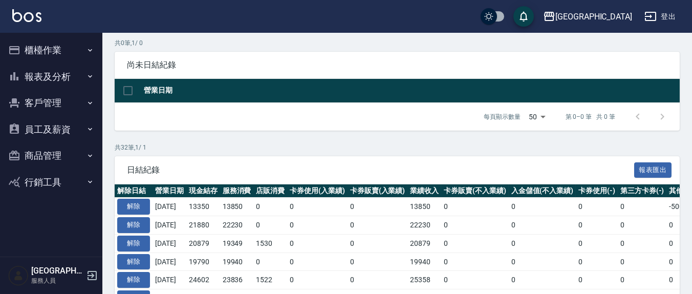
scroll to position [106, 0]
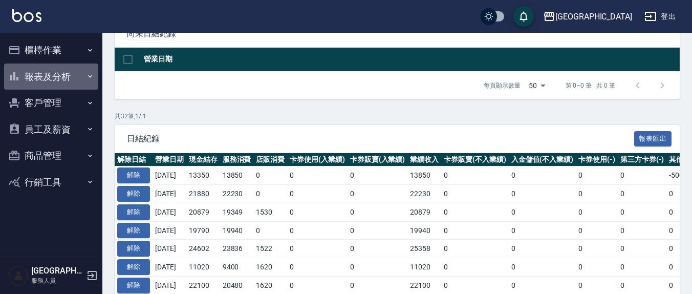
click at [32, 68] on button "報表及分析" at bounding box center [51, 76] width 94 height 27
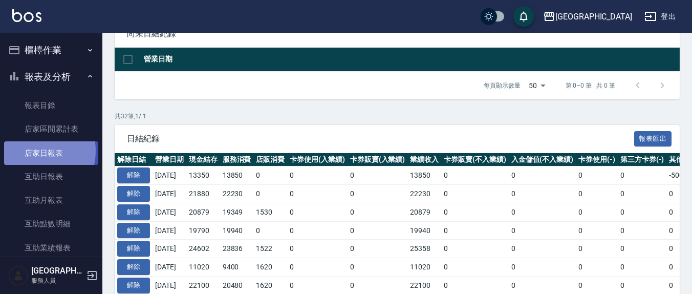
click at [33, 150] on link "店家日報表" at bounding box center [51, 153] width 94 height 24
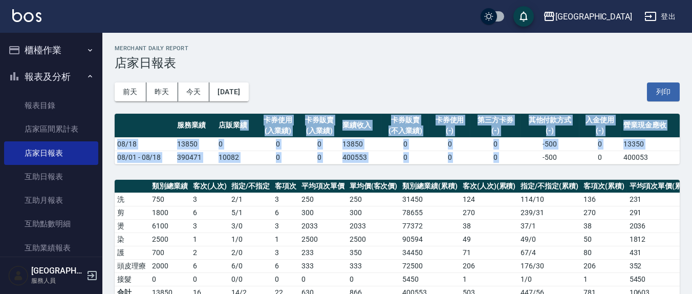
drag, startPoint x: 524, startPoint y: 162, endPoint x: 242, endPoint y: 125, distance: 284.7
click at [242, 125] on table "服務業績 店販業績 卡券使用 (入業績) 卡券販賣 (入業績) 業績收入 卡券販賣 (不入業績) 卡券使用 (-) 第三方卡券 (-) 其他付款方式 (-) …" at bounding box center [397, 139] width 565 height 51
click at [274, 146] on td "0" at bounding box center [277, 143] width 41 height 13
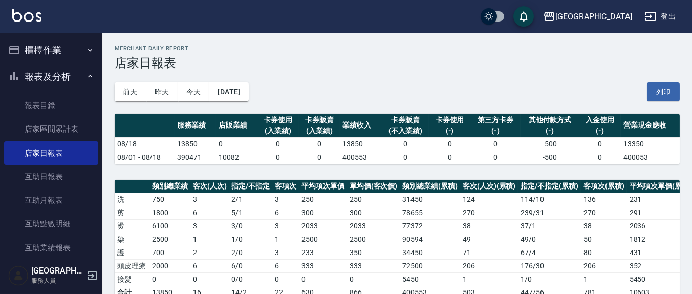
click at [667, 102] on div "前天 昨天 今天 2025/08/18 列印" at bounding box center [397, 91] width 565 height 43
click at [662, 93] on button "列印" at bounding box center [663, 91] width 33 height 19
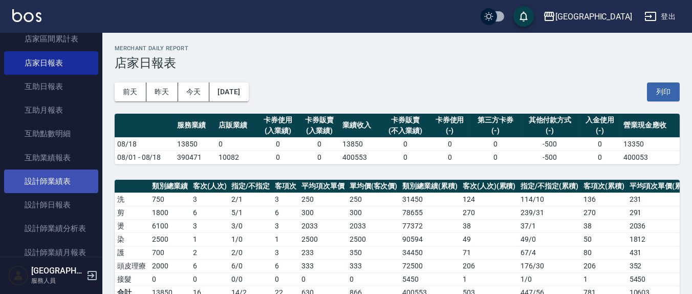
scroll to position [106, 0]
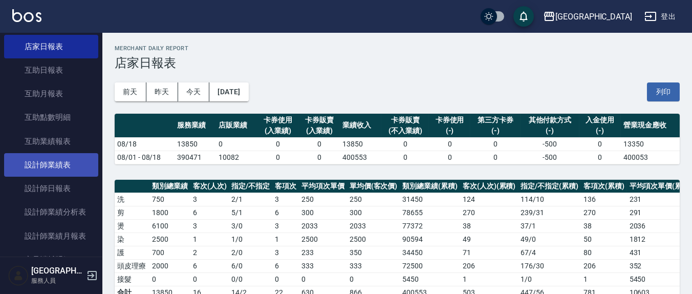
click at [38, 174] on link "設計師業績表" at bounding box center [51, 165] width 94 height 24
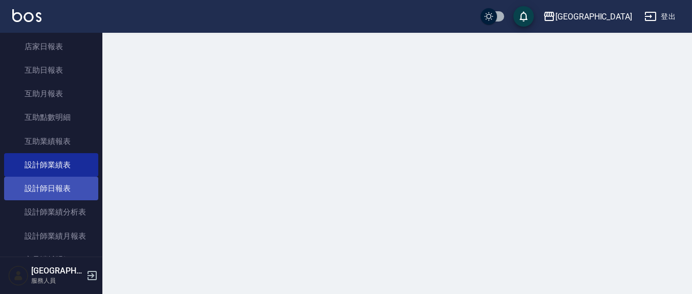
click at [38, 186] on link "設計師日報表" at bounding box center [51, 188] width 94 height 24
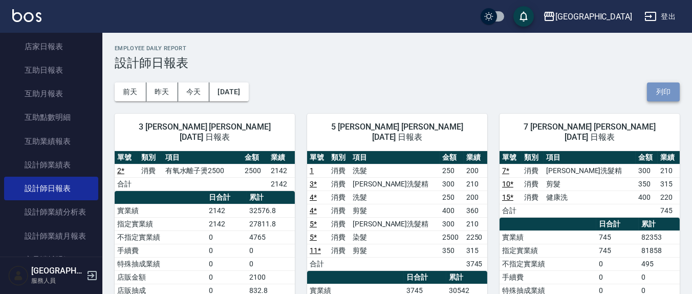
click at [660, 82] on button "列印" at bounding box center [663, 91] width 33 height 19
